Goal: Task Accomplishment & Management: Manage account settings

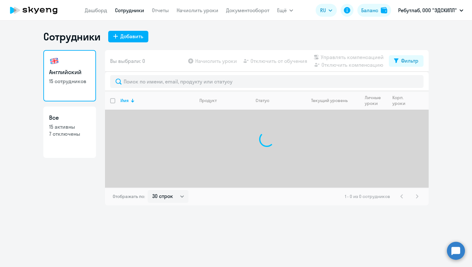
select select "30"
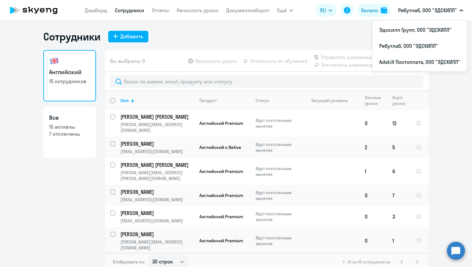
click at [420, 18] on app-header "[PERSON_NAME] Отчеты Начислить уроки Документооборот Ещё Дашборд Сотрудники Отч…" at bounding box center [236, 10] width 472 height 21
click at [418, 32] on li "Эдскилл Групп, ООО "ЭДСКИЛЛ"" at bounding box center [420, 30] width 94 height 16
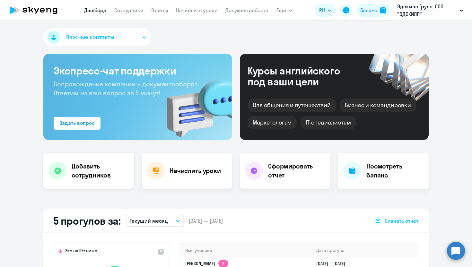
click at [110, 177] on h4 "Добавить сотрудников" at bounding box center [100, 171] width 57 height 18
select select "english_adult_not_native_speaker"
select select "3"
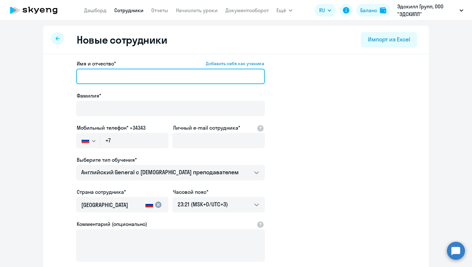
click at [115, 72] on input "Имя и отчество* Добавить себя как ученика" at bounding box center [170, 76] width 189 height 15
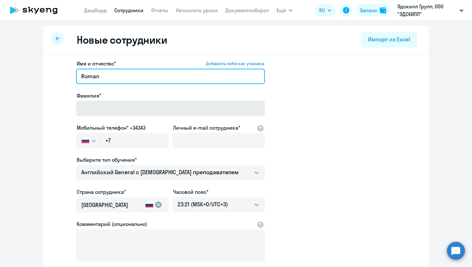
type input "Roman"
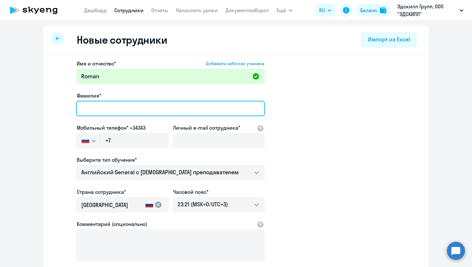
click at [103, 108] on input "Фамилия*" at bounding box center [170, 108] width 189 height 15
type input "F"
type input "Arustamian"
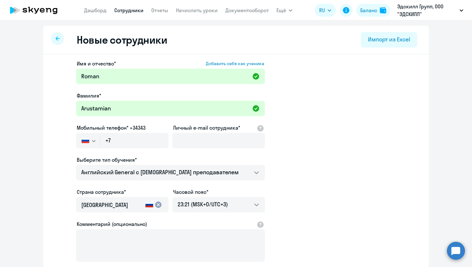
click at [364, 52] on div "Новые сотрудники Импорт из Excel" at bounding box center [235, 40] width 385 height 29
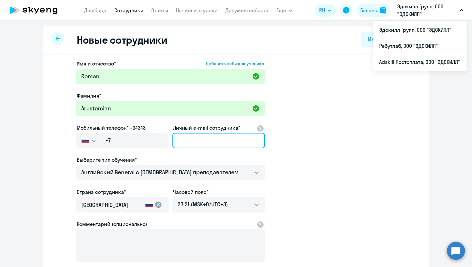
click at [186, 140] on input "Личный e-mail сотрудника*" at bounding box center [218, 140] width 92 height 15
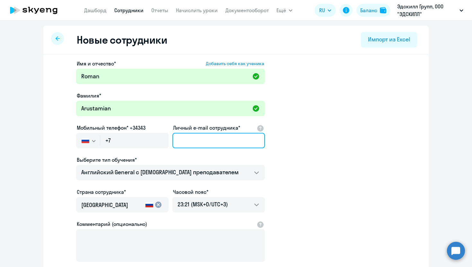
paste input "[EMAIL_ADDRESS][DOMAIN_NAME]"
type input "[EMAIL_ADDRESS][DOMAIN_NAME]"
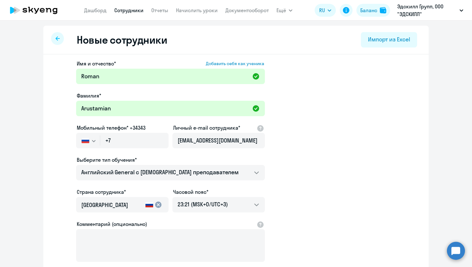
click at [332, 136] on app-new-student-form "Имя и отчество* Добавить себя как ученика [PERSON_NAME]* Arustamian Мобильный т…" at bounding box center [236, 174] width 365 height 229
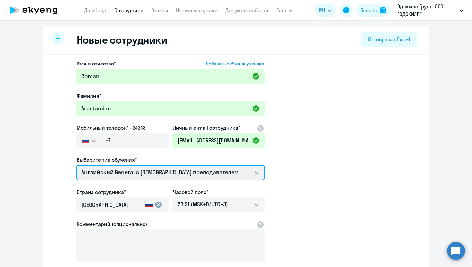
click at [208, 179] on select "Премиум [DEMOGRAPHIC_DATA] с русскоговорящим преподавателем Английский General …" at bounding box center [170, 172] width 189 height 15
select select "english_adult_not_native_speaker_premium"
click at [76, 165] on select "Премиум [DEMOGRAPHIC_DATA] с русскоговорящим преподавателем Английский General …" at bounding box center [170, 172] width 189 height 15
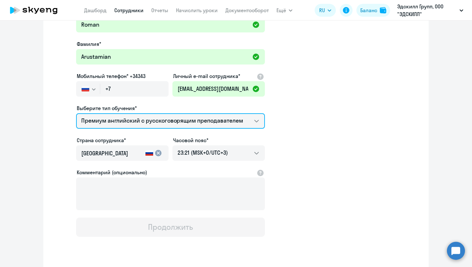
scroll to position [51, 0]
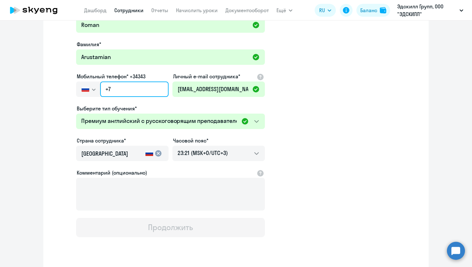
click at [128, 92] on input "+7" at bounding box center [134, 89] width 68 height 15
paste input "[PHONE_NUMBER]"
type input "[PHONE_NUMBER]"
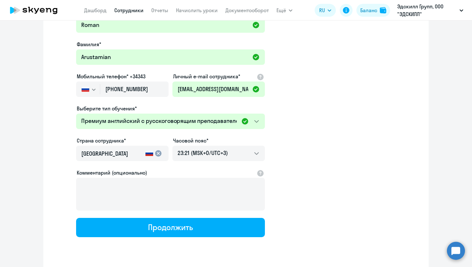
click at [312, 79] on app-new-student-form "Имя и отчество* Добавить себя как ученика [PERSON_NAME]* Arustamian Мобильный т…" at bounding box center [236, 122] width 365 height 229
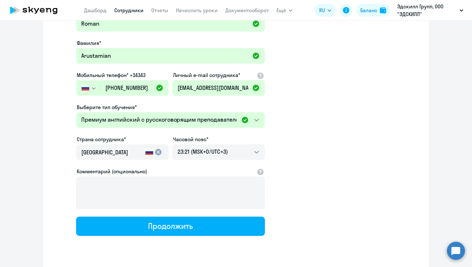
scroll to position [54, 0]
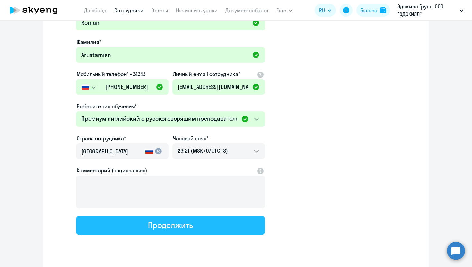
click at [212, 223] on button "Продолжить" at bounding box center [170, 225] width 189 height 19
select select "english_adult_not_native_speaker_premium"
select select "3"
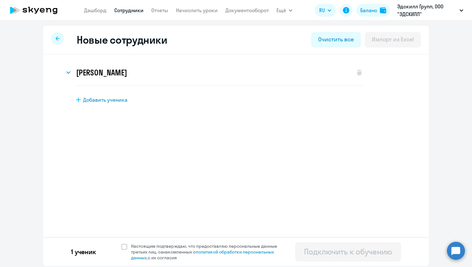
scroll to position [0, 0]
click at [130, 248] on span "Настоящим подтверждаю, что предоставляю персональные данные третьих лиц, ознако…" at bounding box center [206, 251] width 158 height 17
click at [121, 243] on input "Настоящим подтверждаю, что предоставляю персональные данные третьих лиц, ознако…" at bounding box center [121, 243] width 0 height 0
checkbox input "true"
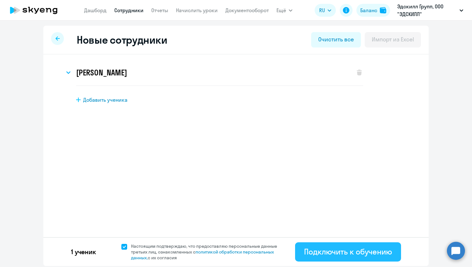
click at [363, 255] on div "Подключить к обучению" at bounding box center [348, 252] width 88 height 10
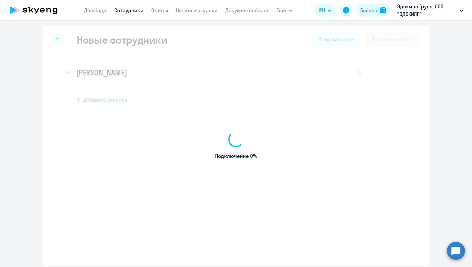
select select "english_adult_not_native_speaker"
select select "3"
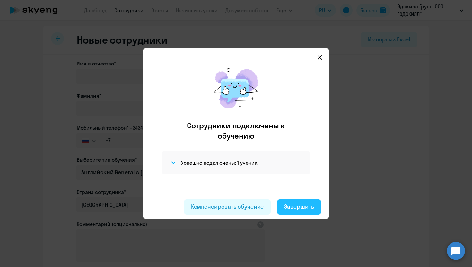
click at [301, 211] on button "Завершить" at bounding box center [299, 206] width 44 height 15
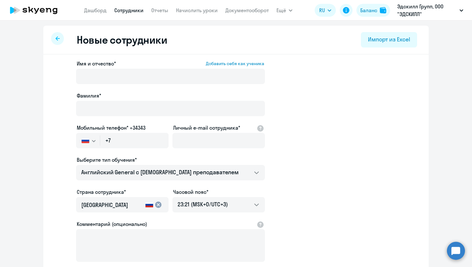
select select "30"
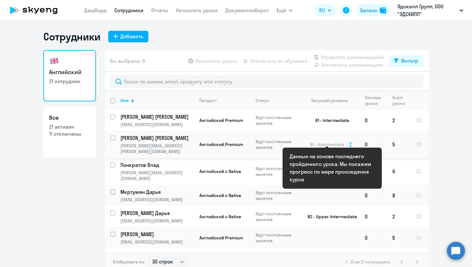
click at [352, 142] on circle at bounding box center [351, 145] width 8 height 8
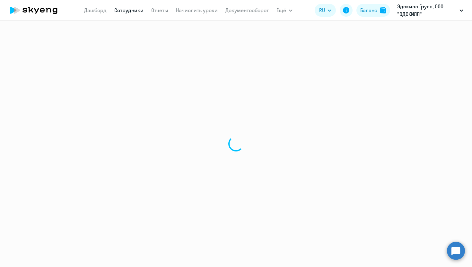
select select "english"
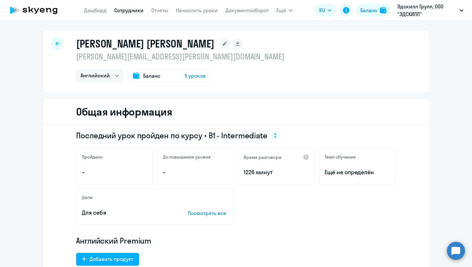
select select "30"
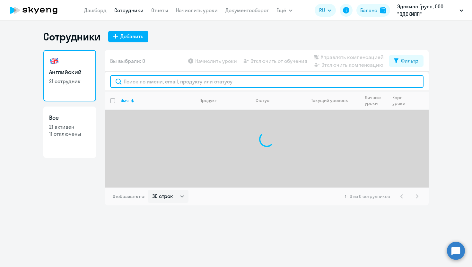
click at [159, 83] on input "text" at bounding box center [266, 81] width 313 height 13
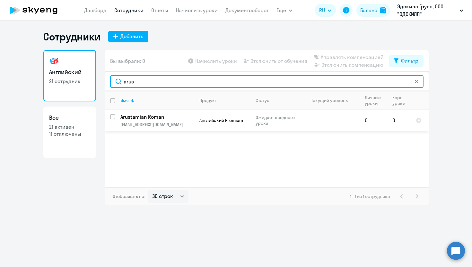
type input "arus"
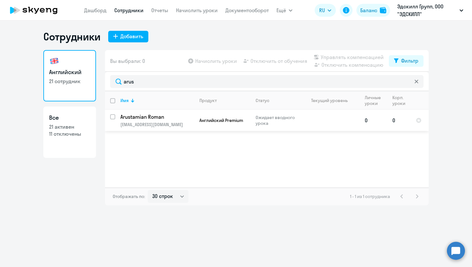
click at [113, 117] on input "select row 42326814" at bounding box center [116, 120] width 13 height 13
checkbox input "true"
click at [221, 65] on span "Начислить уроки" at bounding box center [216, 61] width 42 height 8
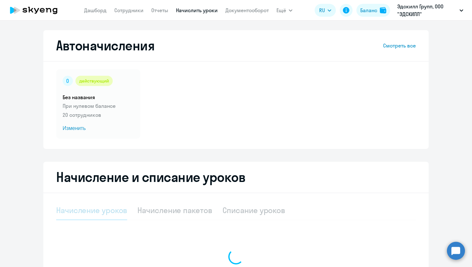
select select "10"
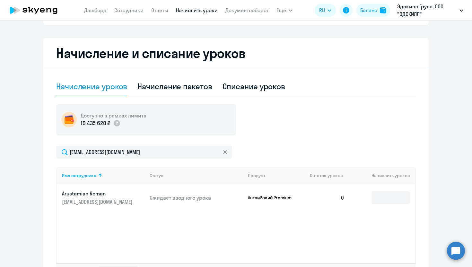
scroll to position [174, 0]
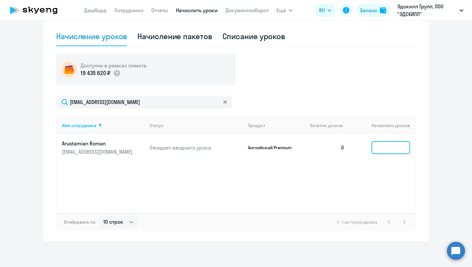
click at [383, 150] on input at bounding box center [391, 147] width 39 height 13
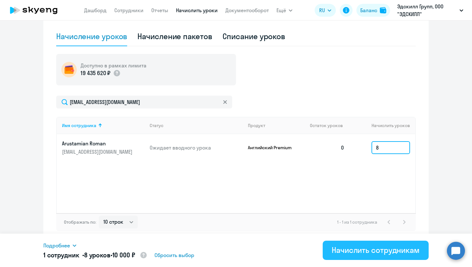
type input "8"
click at [359, 254] on div "Начислить сотрудникам" at bounding box center [376, 250] width 88 height 10
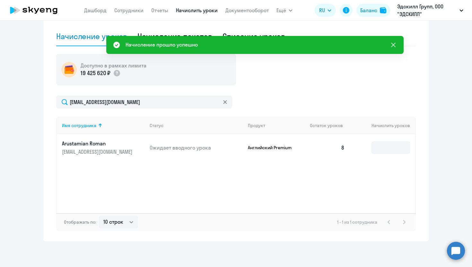
click at [393, 44] on icon at bounding box center [393, 45] width 8 height 8
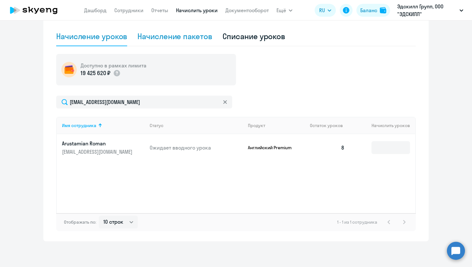
click at [156, 31] on div "Начисление пакетов" at bounding box center [174, 36] width 74 height 10
select select "10"
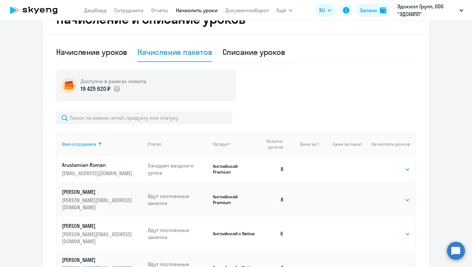
scroll to position [156, 0]
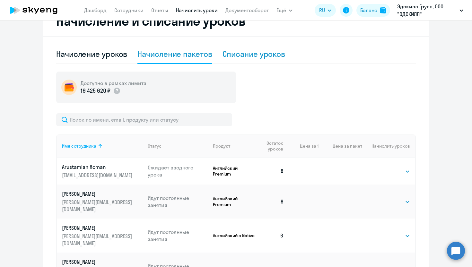
click at [259, 55] on div "Списание уроков" at bounding box center [254, 54] width 63 height 10
select select "10"
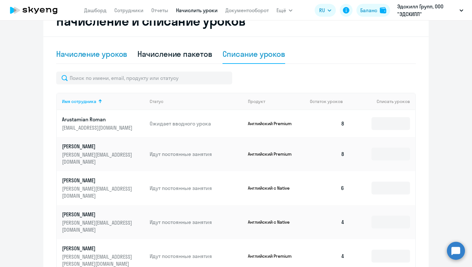
click at [97, 57] on div "Начисление уроков" at bounding box center [91, 54] width 71 height 10
select select "10"
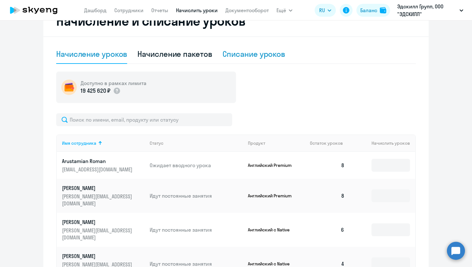
click at [253, 54] on div "Списание уроков" at bounding box center [254, 54] width 63 height 10
select select "10"
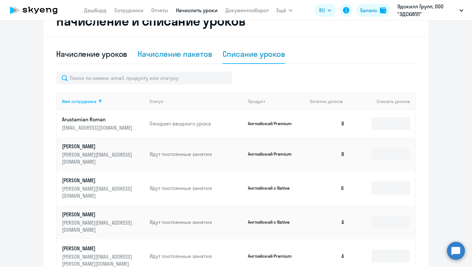
click at [186, 48] on div "Начисление пакетов" at bounding box center [174, 54] width 74 height 19
select select "10"
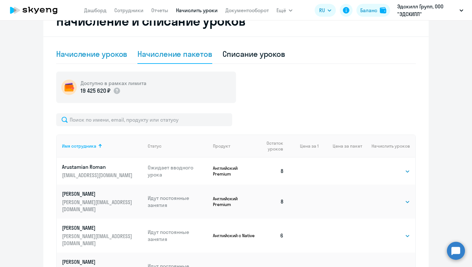
click at [101, 56] on div "Начисление уроков" at bounding box center [91, 54] width 71 height 10
select select "10"
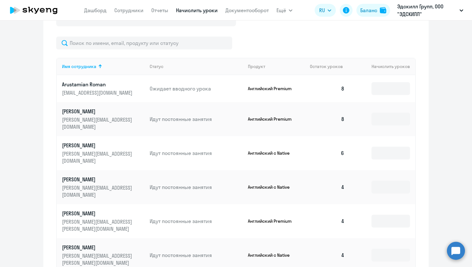
scroll to position [0, 0]
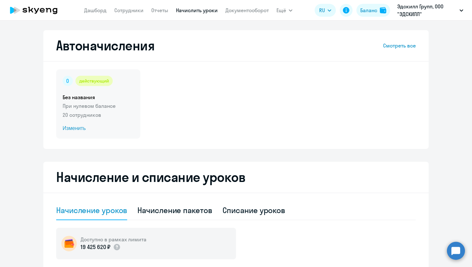
click at [84, 126] on span "Изменить" at bounding box center [98, 129] width 71 height 8
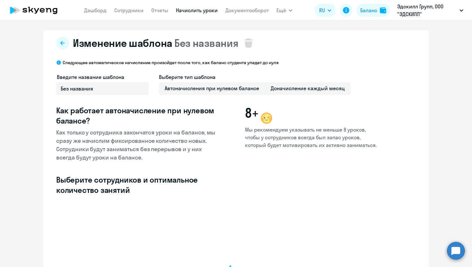
select select "10"
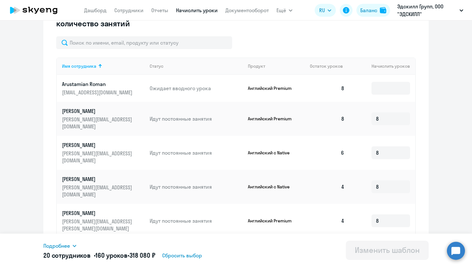
scroll to position [170, 0]
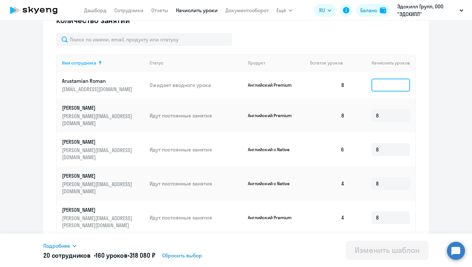
click at [391, 87] on input at bounding box center [391, 85] width 39 height 13
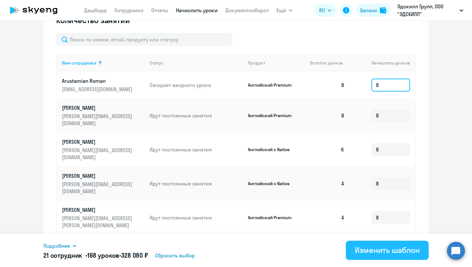
type input "8"
click at [394, 249] on div "Изменить шаблон" at bounding box center [387, 250] width 65 height 10
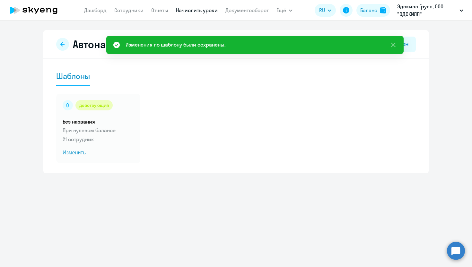
click at [81, 47] on h2 "Автоначисления" at bounding box center [112, 44] width 79 height 13
click at [58, 44] on button at bounding box center [62, 44] width 13 height 13
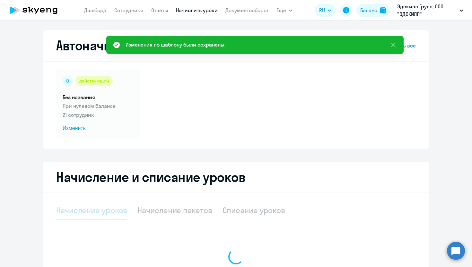
select select "10"
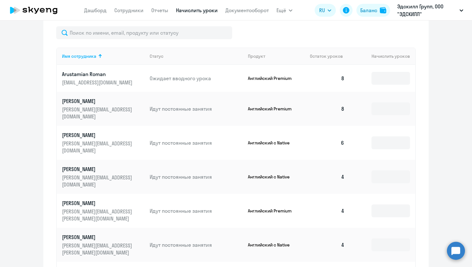
scroll to position [140, 0]
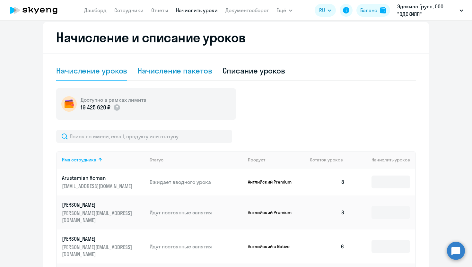
click at [198, 73] on div "Начисление пакетов" at bounding box center [174, 71] width 74 height 10
select select "10"
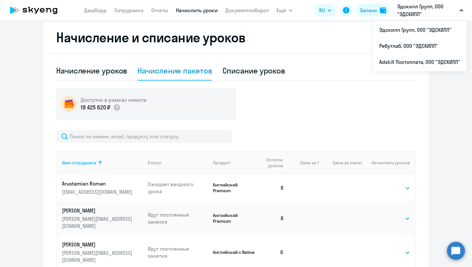
click at [406, 17] on p "Эдскилл Групп, ООО "ЭДСКИЛЛ"" at bounding box center [427, 10] width 60 height 15
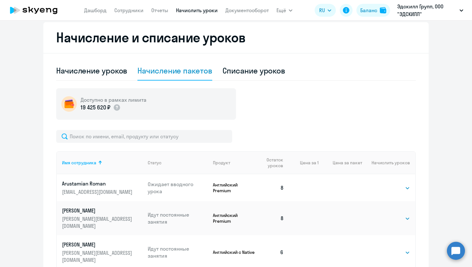
click at [406, 17] on p "Эдскилл Групп, ООО "ЭДСКИЛЛ"" at bounding box center [427, 10] width 60 height 15
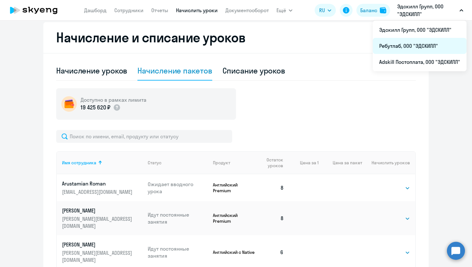
click at [398, 47] on li "Ребутлаб, ООО "ЭДСКИЛЛ"" at bounding box center [420, 46] width 94 height 16
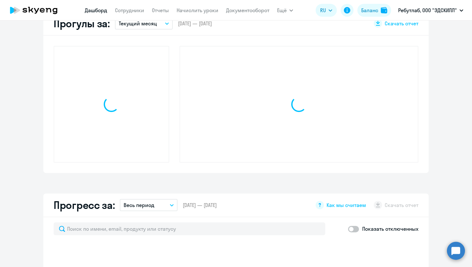
scroll to position [197, 0]
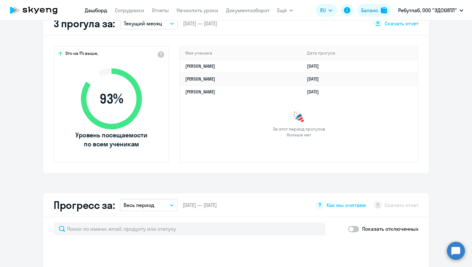
select select "30"
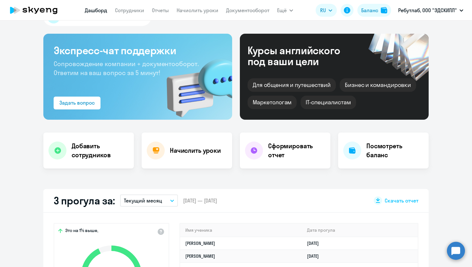
scroll to position [2, 0]
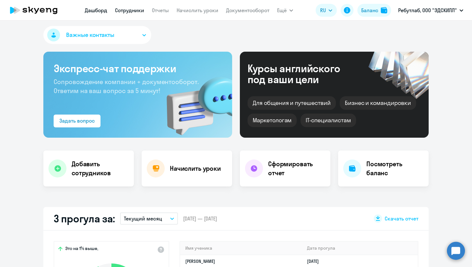
click at [140, 10] on link "Сотрудники" at bounding box center [129, 10] width 29 height 6
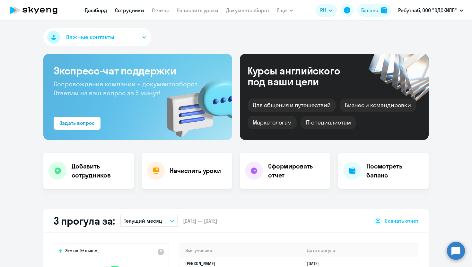
select select "30"
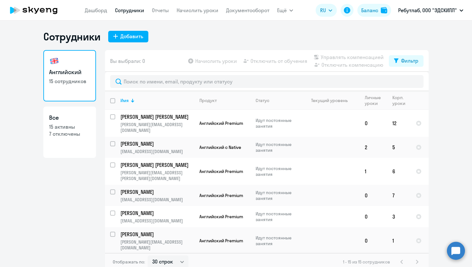
click at [94, 6] on nav "[PERSON_NAME] Отчеты Начислить уроки Документооборот" at bounding box center [177, 10] width 185 height 13
click at [94, 8] on link "Дашборд" at bounding box center [96, 10] width 22 height 6
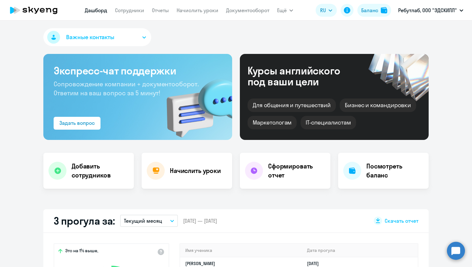
select select "30"
click at [189, 9] on link "Начислить уроки" at bounding box center [198, 10] width 42 height 6
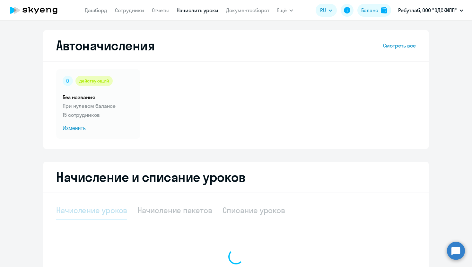
select select "10"
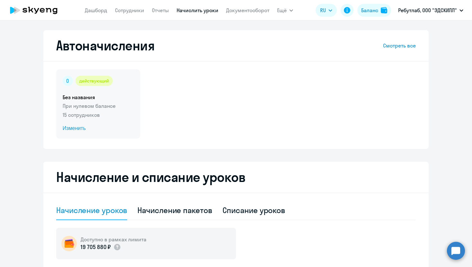
click at [70, 127] on span "Изменить" at bounding box center [98, 129] width 71 height 8
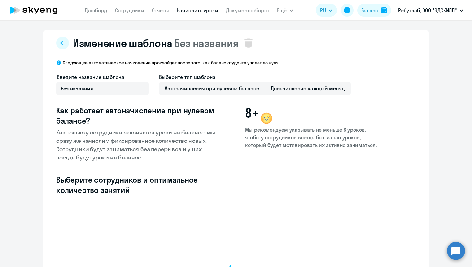
select select "10"
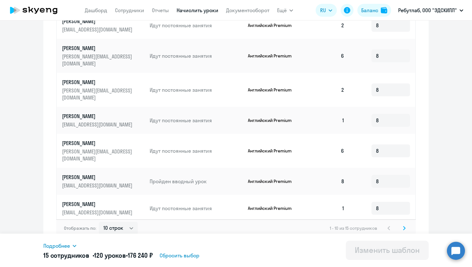
scroll to position [298, 0]
click at [404, 226] on icon at bounding box center [404, 228] width 3 height 4
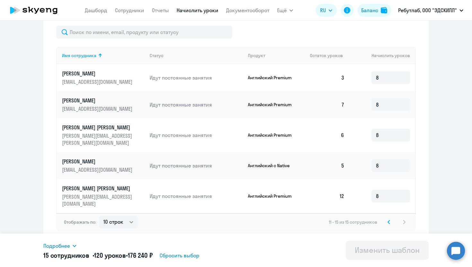
scroll to position [163, 0]
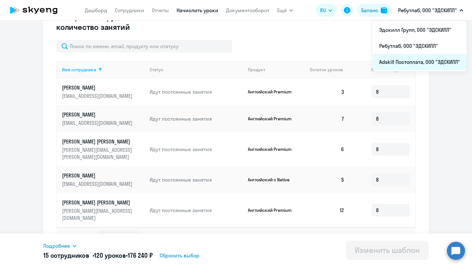
click at [409, 60] on li "Adskill Постоплата, ООО "ЭДСКИЛЛ"" at bounding box center [420, 62] width 94 height 16
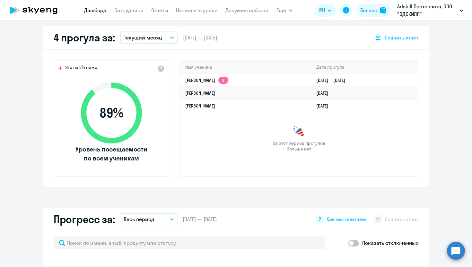
scroll to position [184, 0]
select select "30"
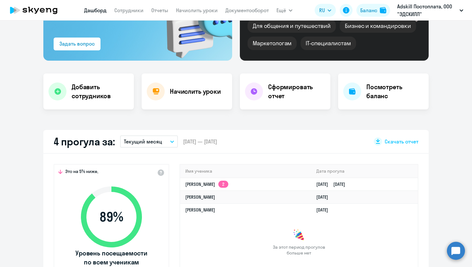
scroll to position [0, 0]
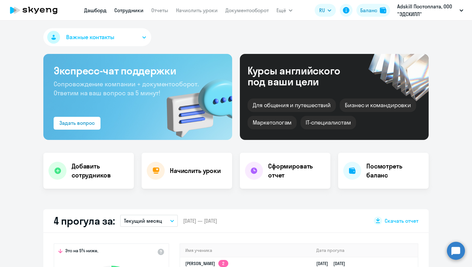
click at [132, 9] on link "Сотрудники" at bounding box center [128, 10] width 29 height 6
select select "30"
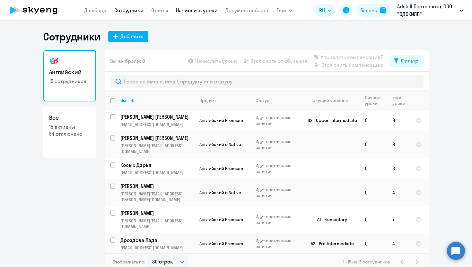
click at [188, 10] on link "Начислить уроки" at bounding box center [197, 10] width 42 height 6
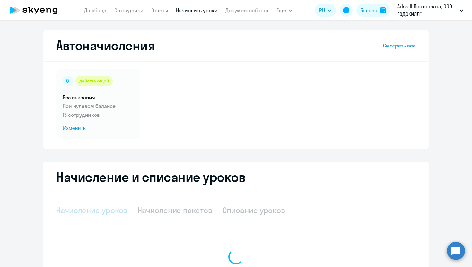
select select "10"
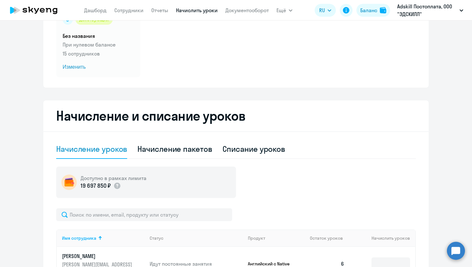
scroll to position [75, 0]
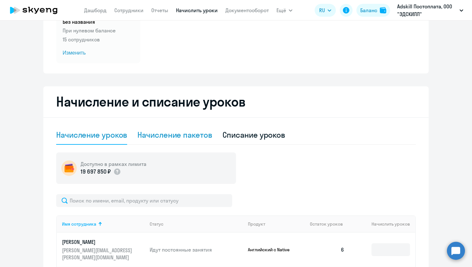
click at [191, 133] on div "Начисление пакетов" at bounding box center [174, 135] width 74 height 10
select select "10"
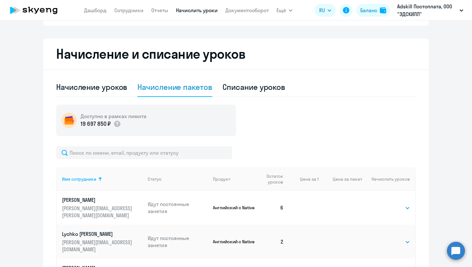
scroll to position [124, 0]
click at [103, 84] on div "Начисление уроков" at bounding box center [91, 87] width 71 height 10
select select "10"
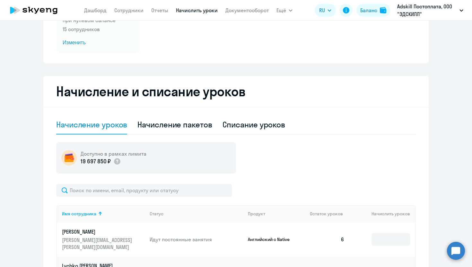
scroll to position [0, 0]
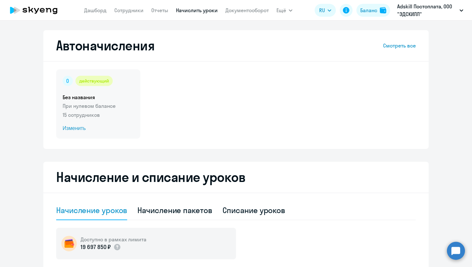
click at [76, 128] on span "Изменить" at bounding box center [98, 129] width 71 height 8
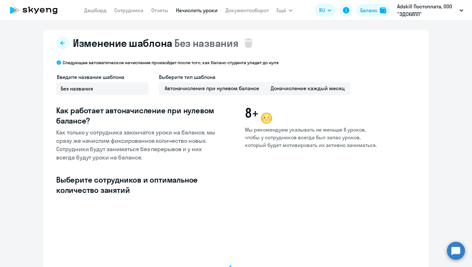
select select "10"
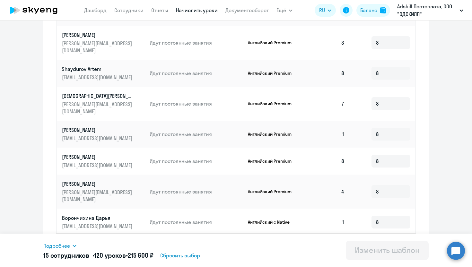
scroll to position [298, 0]
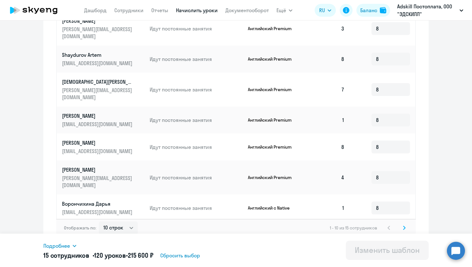
click at [405, 226] on icon at bounding box center [404, 228] width 3 height 4
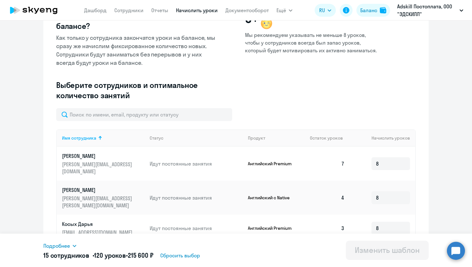
scroll to position [163, 0]
